Goal: Task Accomplishment & Management: Manage account settings

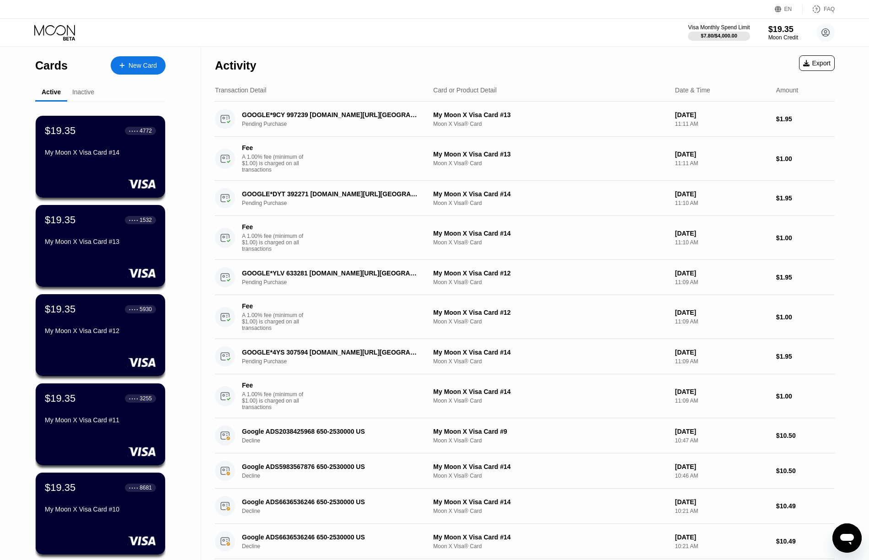
click at [588, 24] on div "Visa Monthly Spend Limit $7.80 / $4,000.00 $19.35 Moon Credit Tin Thong thongti…" at bounding box center [434, 32] width 869 height 27
click at [626, 27] on div "Visa Monthly Spend Limit $7.80 / $4,000.00 $19.35 Moon Credit Tin Thong thongti…" at bounding box center [434, 32] width 869 height 27
click at [624, 26] on div "Visa Monthly Spend Limit $7.80 / $4,000.00 $19.35 Moon Credit Tin Thong thongti…" at bounding box center [434, 32] width 869 height 27
click at [571, 41] on div "Visa Monthly Spend Limit $7.80 / $4,000.00 $19.35 Moon Credit Tin Thong thongti…" at bounding box center [434, 32] width 869 height 27
click at [590, 31] on div "Visa Monthly Spend Limit $7.80 / $4,000.00 $19.35 Moon Credit Tin Thong thongti…" at bounding box center [434, 32] width 869 height 27
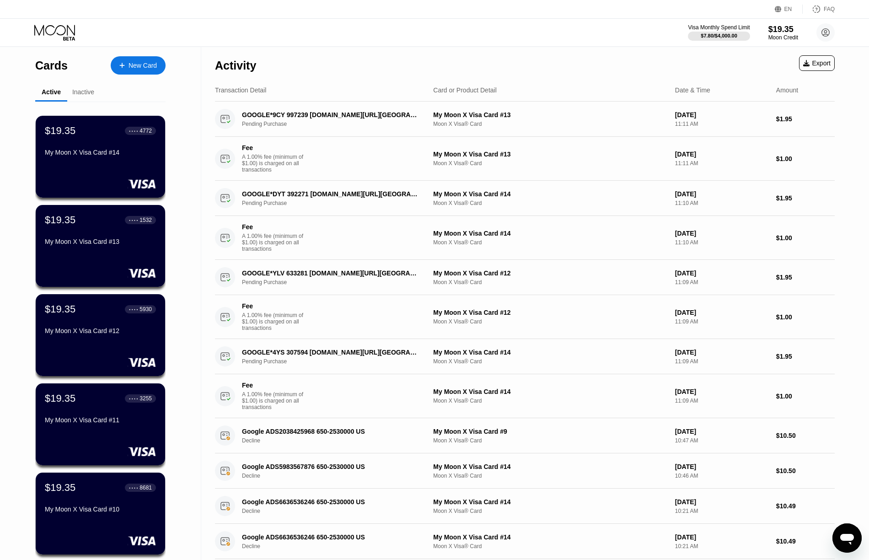
click at [584, 43] on div "Visa Monthly Spend Limit $7.80 / $4,000.00 $19.35 Moon Credit Tin Thong thongti…" at bounding box center [434, 32] width 869 height 27
click at [588, 55] on div "Activity Export" at bounding box center [525, 63] width 620 height 32
click at [593, 38] on div "Visa Monthly Spend Limit $7.80 / $4,000.00 $19.35 Moon Credit Tin Thong thongti…" at bounding box center [434, 32] width 869 height 27
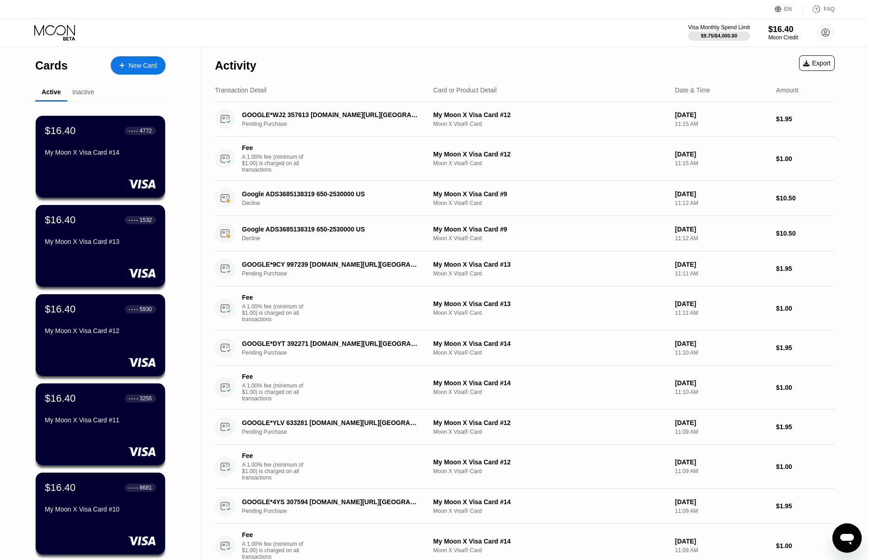
click at [576, 59] on div "Activity Export" at bounding box center [525, 63] width 620 height 32
click at [616, 82] on div "Transaction Detail Card or Product Detail Date & Time Amount" at bounding box center [525, 90] width 620 height 22
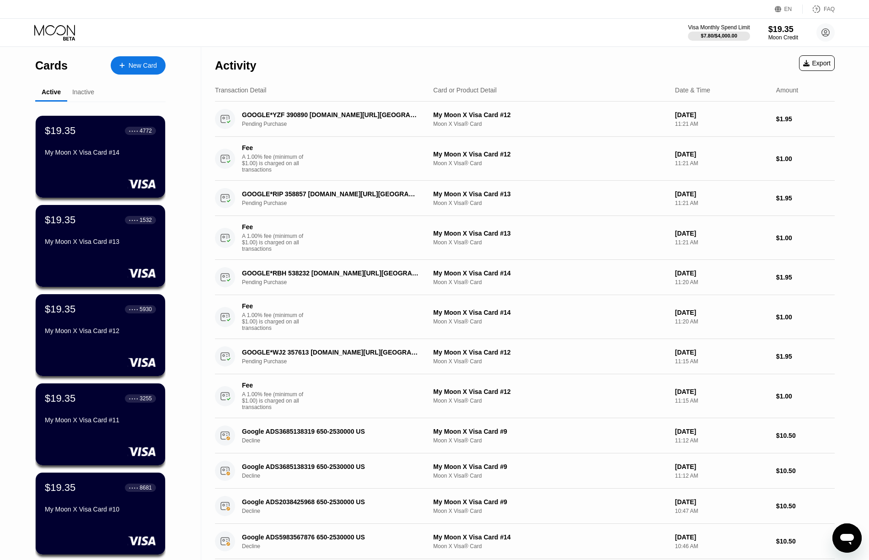
click at [633, 29] on div "Visa Monthly Spend Limit $7.80 / $4,000.00 $19.35 Moon Credit Tin Thong [EMAIL_…" at bounding box center [434, 32] width 869 height 27
click at [612, 30] on div "Visa Monthly Spend Limit $7.80 / $4,000.00 $19.35 Moon Credit Tin Thong thongti…" at bounding box center [434, 32] width 869 height 27
click at [581, 56] on div "Activity Export" at bounding box center [525, 63] width 620 height 32
click at [609, 30] on div "Visa Monthly Spend Limit $7.80 / $4,000.00 $19.35 Moon Credit Tin Thong thongti…" at bounding box center [434, 32] width 869 height 27
click at [622, 24] on div "Visa Monthly Spend Limit $7.80 / $4,000.00 $19.35 Moon Credit Tin Thong thongti…" at bounding box center [434, 32] width 869 height 27
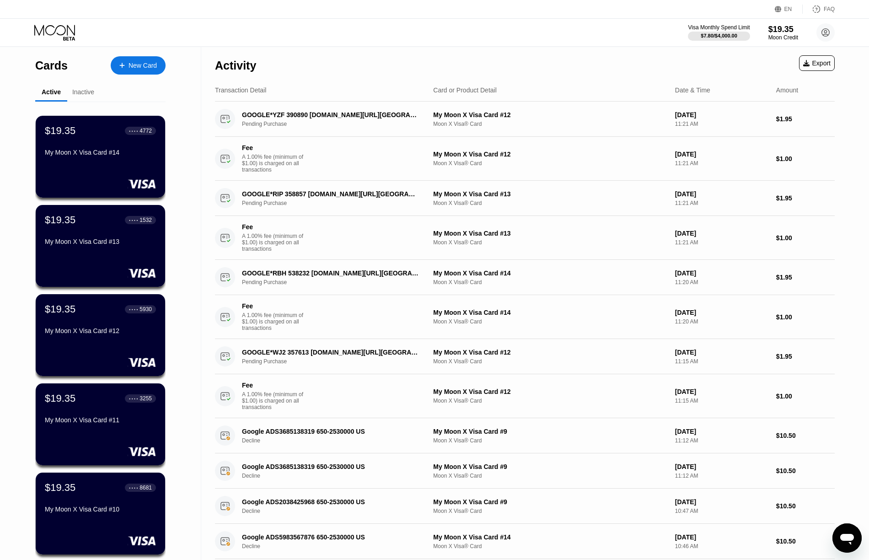
click at [593, 28] on div "Visa Monthly Spend Limit $7.80 / $4,000.00 $19.35 Moon Credit Tin Thong thongti…" at bounding box center [434, 32] width 869 height 27
click at [615, 14] on div "EN Language Select an item Save FAQ" at bounding box center [434, 9] width 869 height 19
click at [602, 27] on div "Visa Monthly Spend Limit $7.80 / $4,000.00 $19.35 Moon Credit Tin Thong thongti…" at bounding box center [434, 32] width 869 height 27
click at [598, 12] on div "EN Language Select an item Save FAQ" at bounding box center [434, 9] width 869 height 19
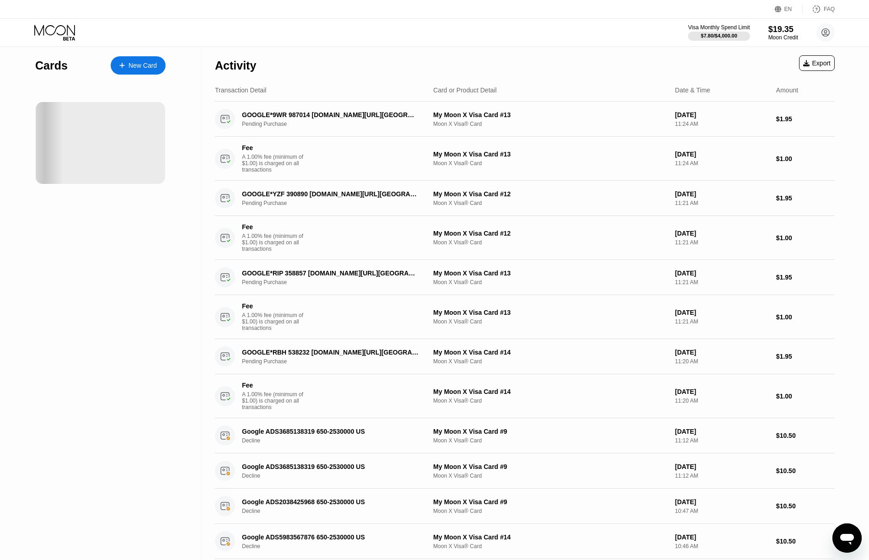
click at [634, 9] on div "EN Language Select an item Save FAQ" at bounding box center [434, 9] width 869 height 19
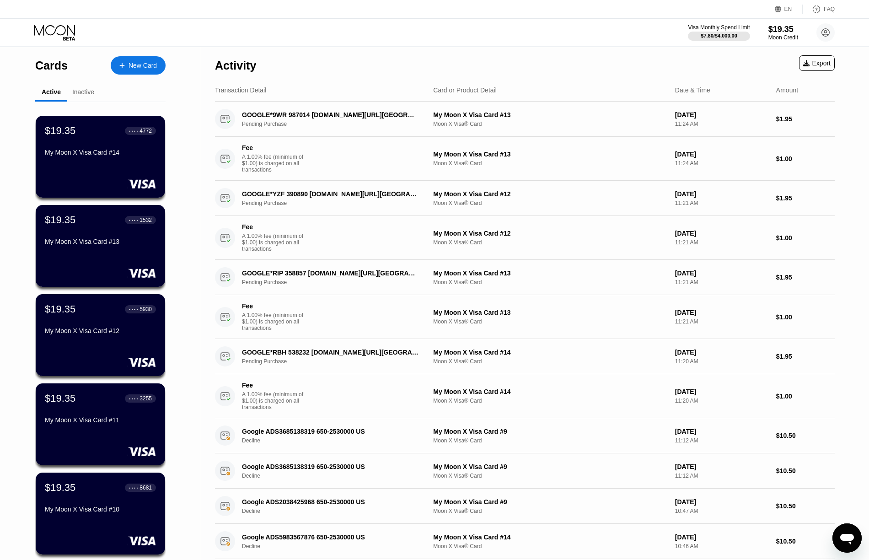
click at [599, 10] on div "EN Language Select an item Save FAQ" at bounding box center [434, 9] width 869 height 19
click at [615, 8] on div "EN Language Select an item Save FAQ" at bounding box center [434, 9] width 869 height 19
